Goal: Information Seeking & Learning: Learn about a topic

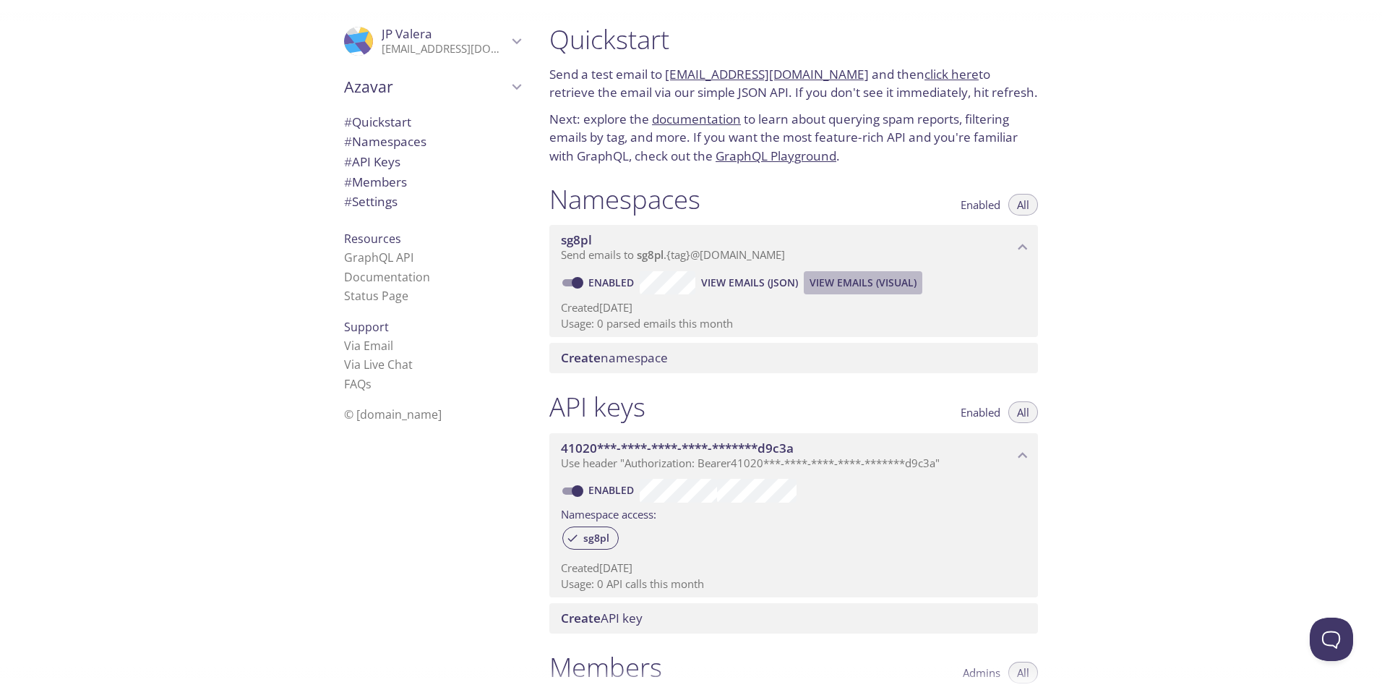
click at [863, 281] on span "View Emails (Visual)" at bounding box center [863, 282] width 107 height 17
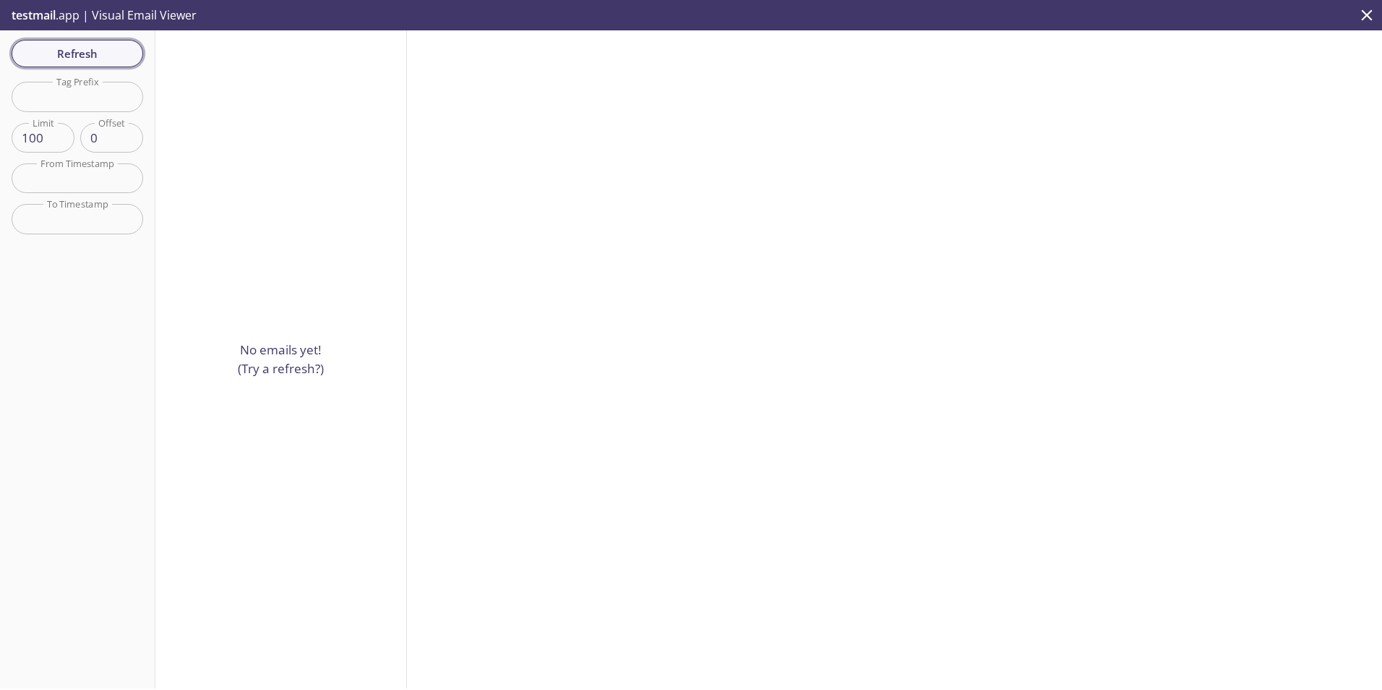
click at [87, 56] on span "Refresh" at bounding box center [77, 53] width 108 height 19
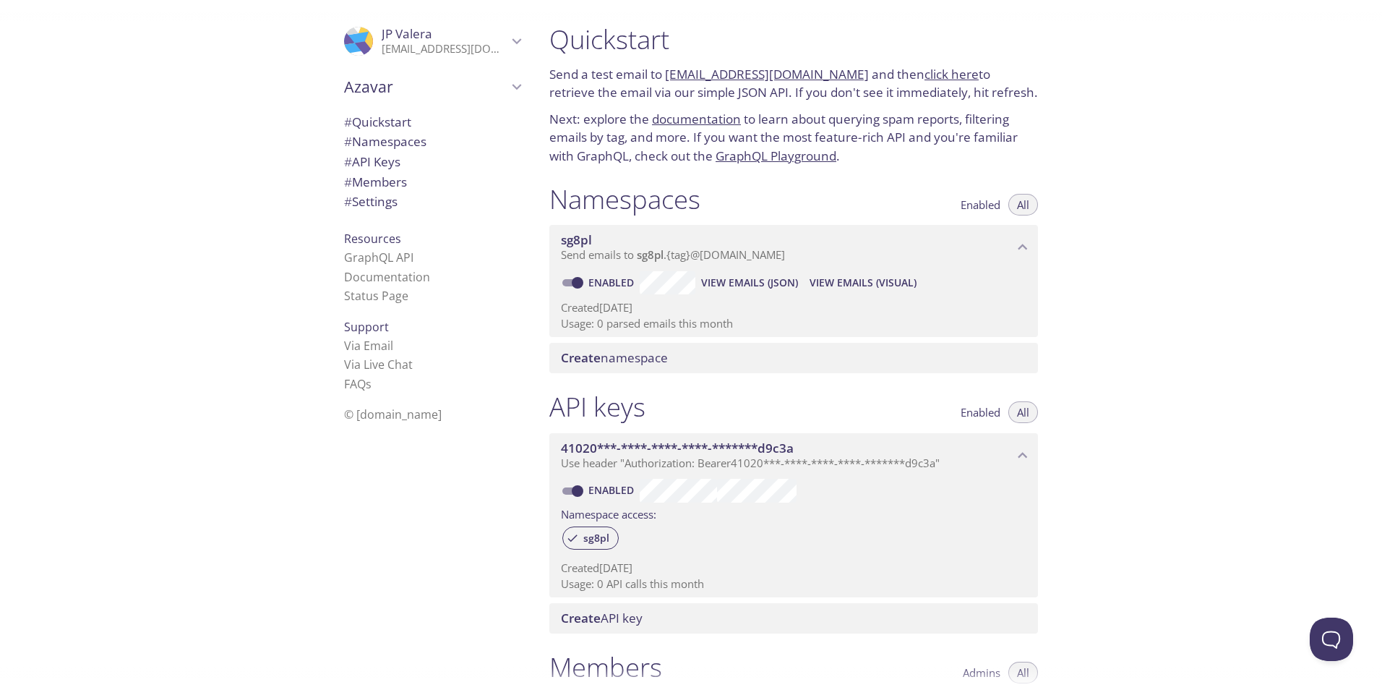
click at [785, 287] on span "View Emails (JSON)" at bounding box center [749, 282] width 97 height 17
click at [884, 286] on span "View Emails (Visual)" at bounding box center [863, 282] width 107 height 17
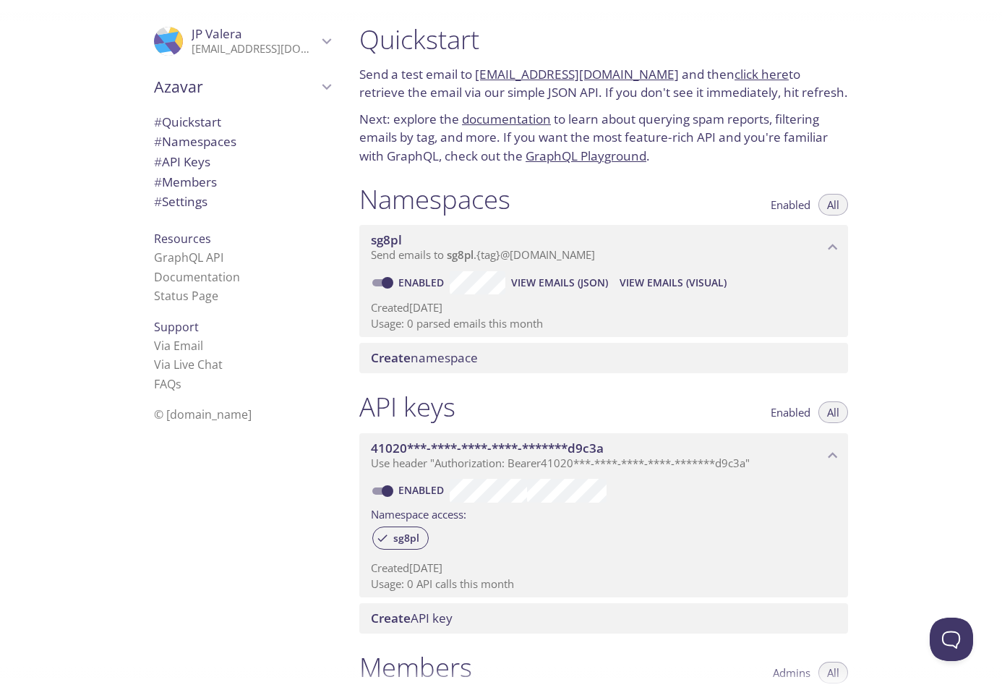
click at [965, 99] on div "Quickstart Send a test email to sg8pl.test@inbox.testmail.app and then click he…" at bounding box center [675, 345] width 654 height 690
click at [693, 281] on span "View Emails (Visual)" at bounding box center [673, 282] width 107 height 17
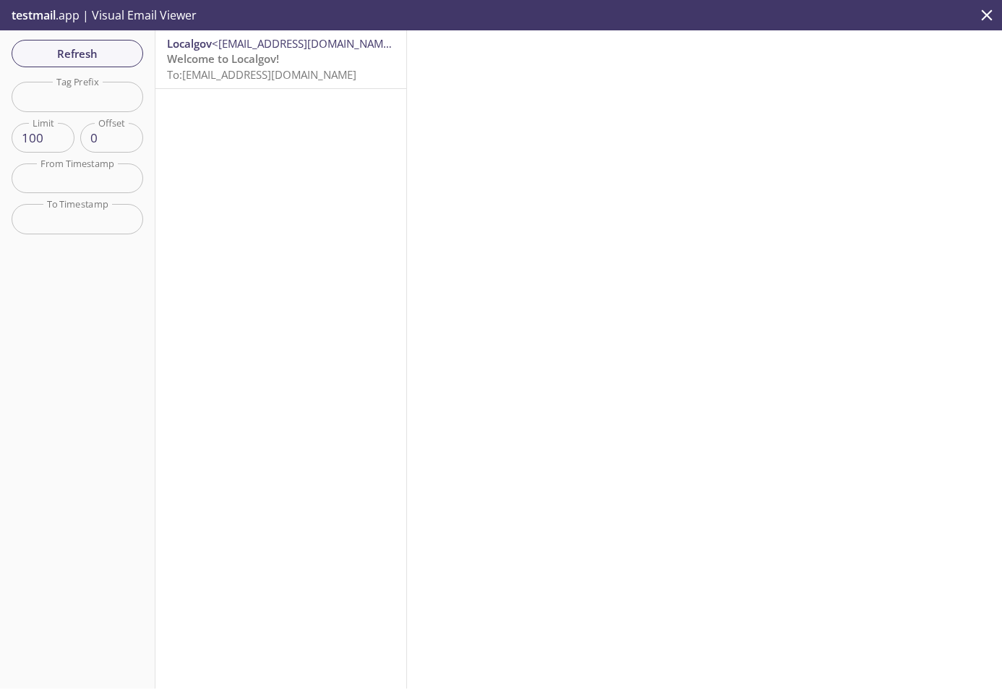
click at [269, 76] on span "To: [EMAIL_ADDRESS][DOMAIN_NAME]" at bounding box center [261, 74] width 189 height 14
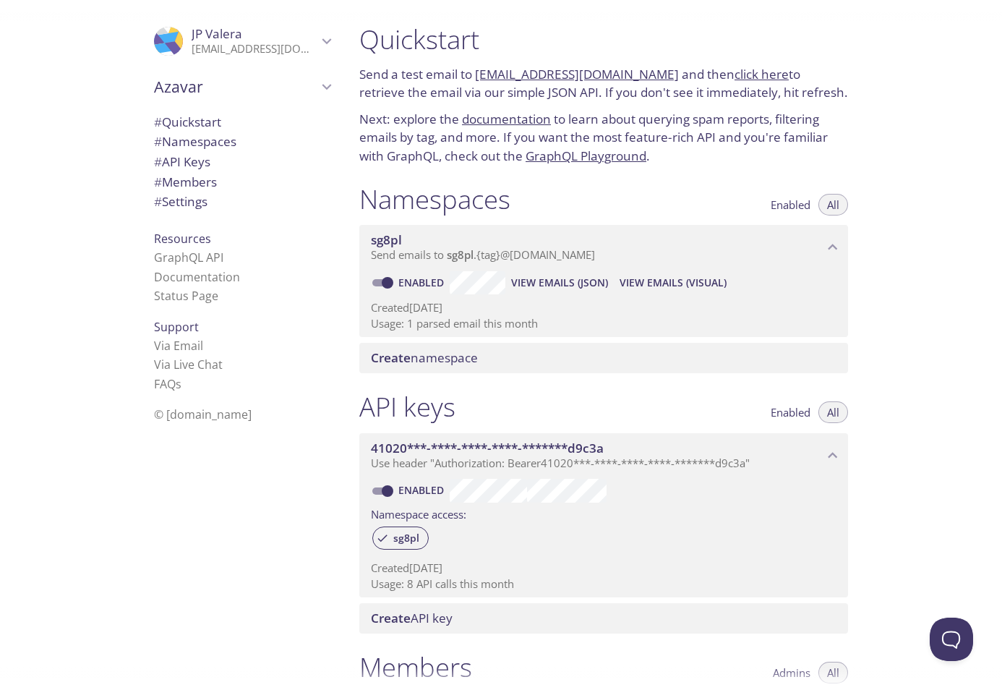
click at [569, 284] on span "View Emails (JSON)" at bounding box center [559, 282] width 97 height 17
click at [667, 280] on span "View Emails (Visual)" at bounding box center [673, 282] width 107 height 17
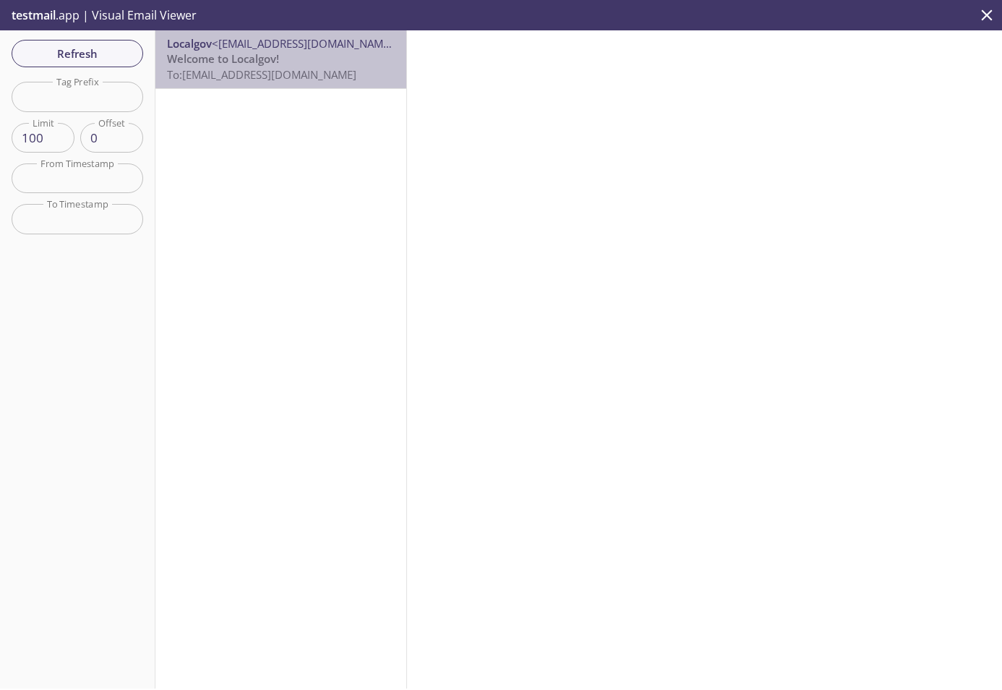
click at [294, 80] on span "To: [EMAIL_ADDRESS][DOMAIN_NAME]" at bounding box center [261, 74] width 189 height 14
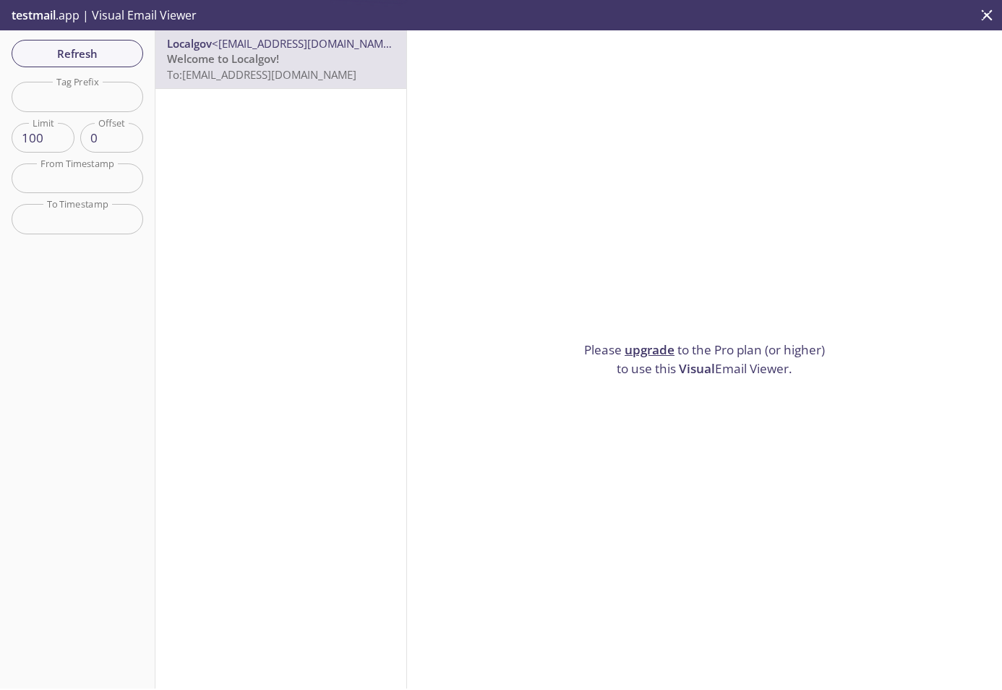
click at [727, 364] on p "Please upgrade to the Pro plan (or higher) to use this Visual Email Viewer." at bounding box center [704, 359] width 253 height 37
click at [652, 341] on link "upgrade" at bounding box center [650, 349] width 50 height 17
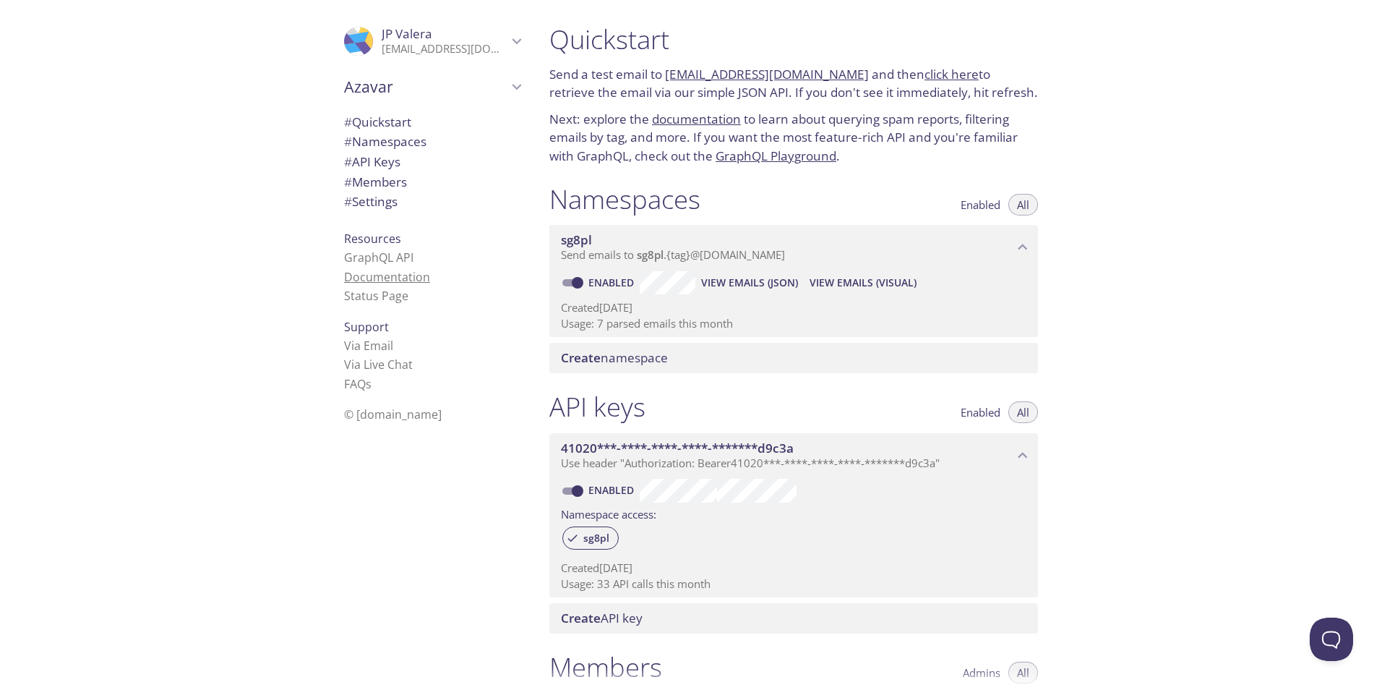
click at [380, 282] on link "Documentation" at bounding box center [387, 277] width 86 height 16
